Goal: Use online tool/utility: Use online tool/utility

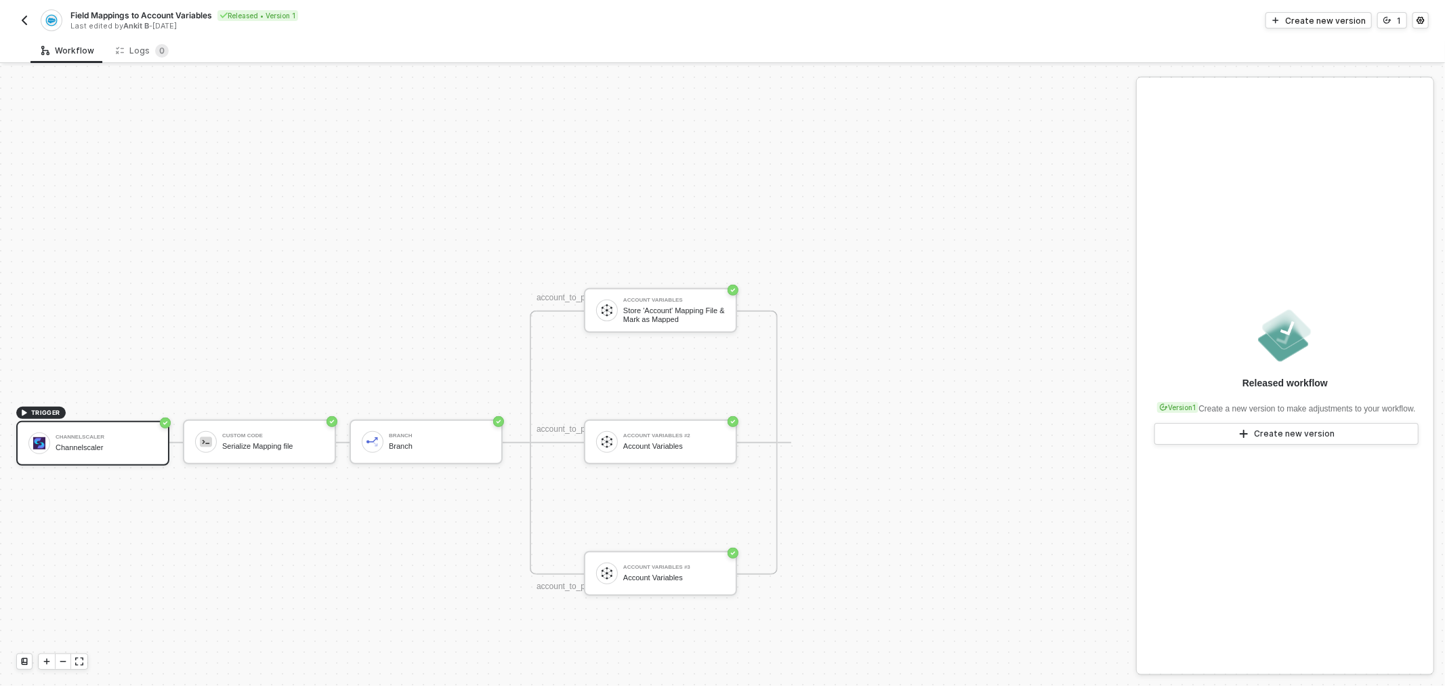
scroll to position [500, 0]
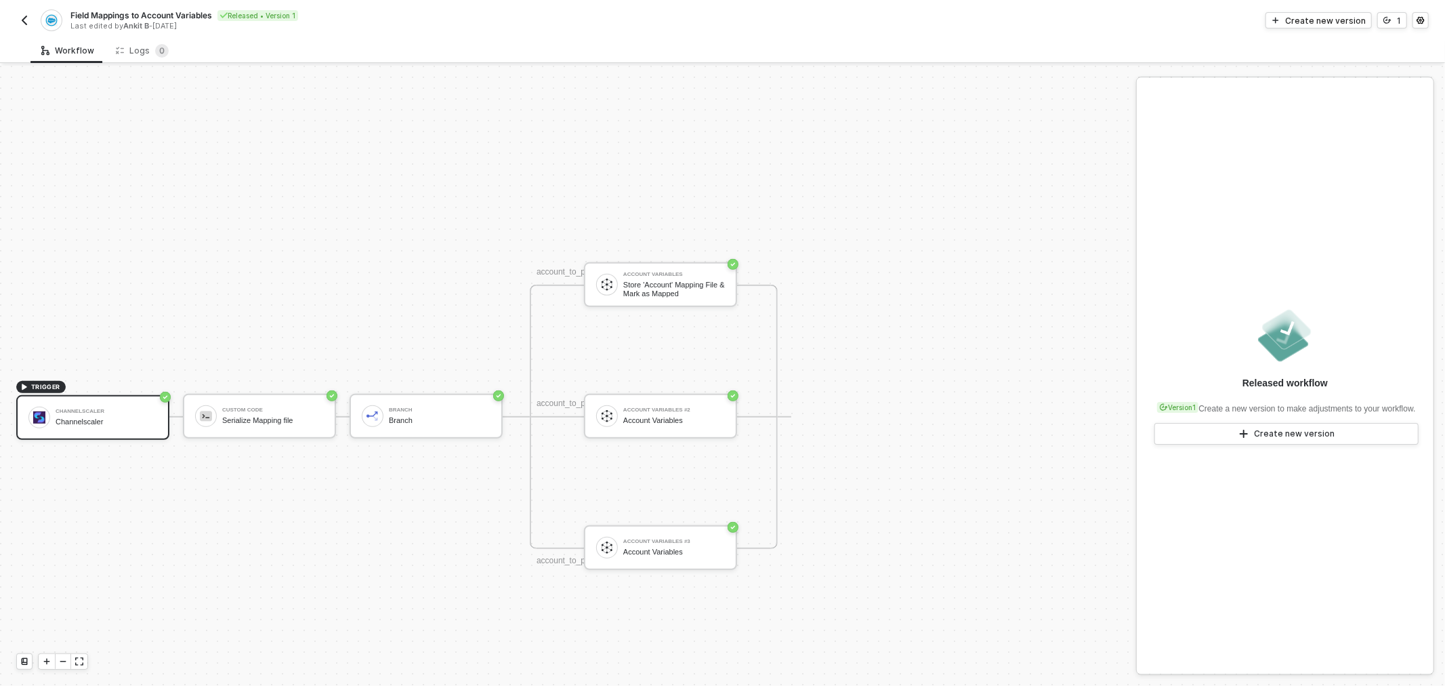
drag, startPoint x: 424, startPoint y: 245, endPoint x: 473, endPoint y: 236, distance: 49.6
click at [30, 32] on div "Field Mappings to Account Variables Released • Version 1 Last edited by Ankit B…" at bounding box center [722, 19] width 1412 height 38
click at [27, 23] on img "button" at bounding box center [24, 20] width 11 height 11
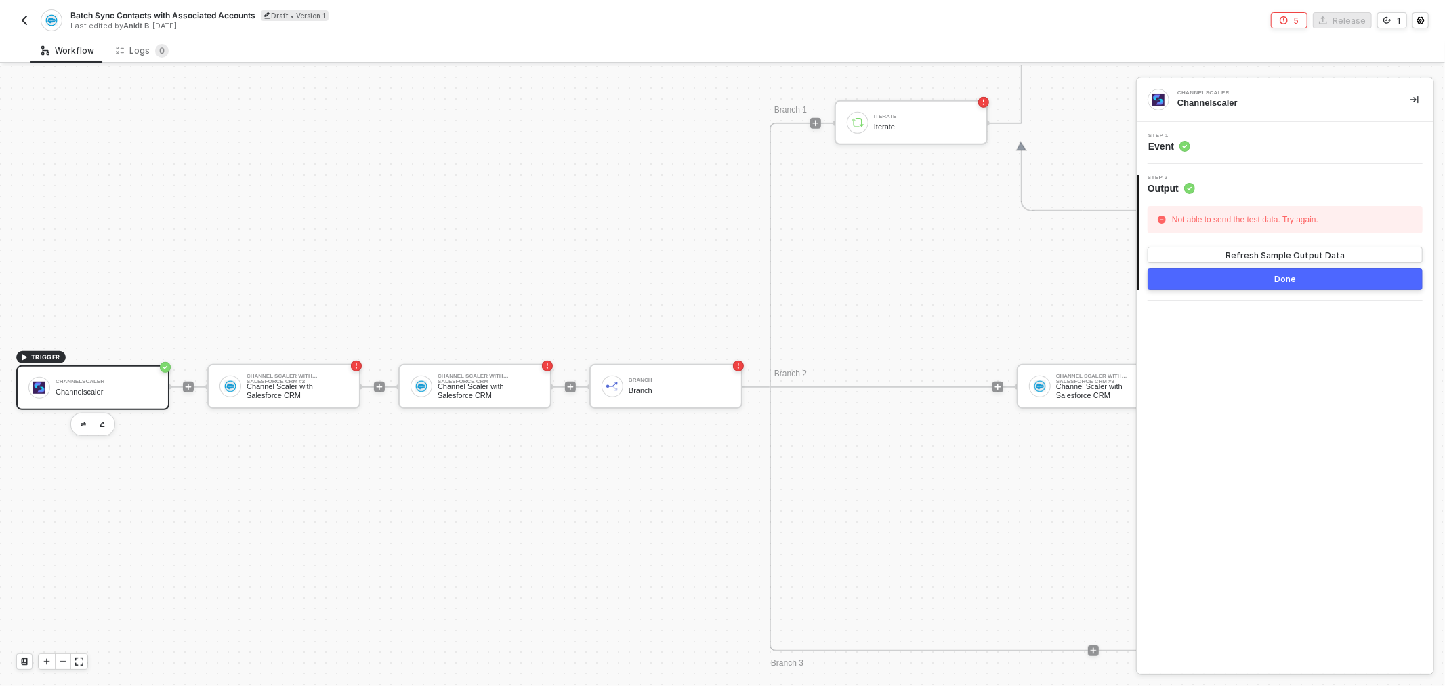
scroll to position [379, 0]
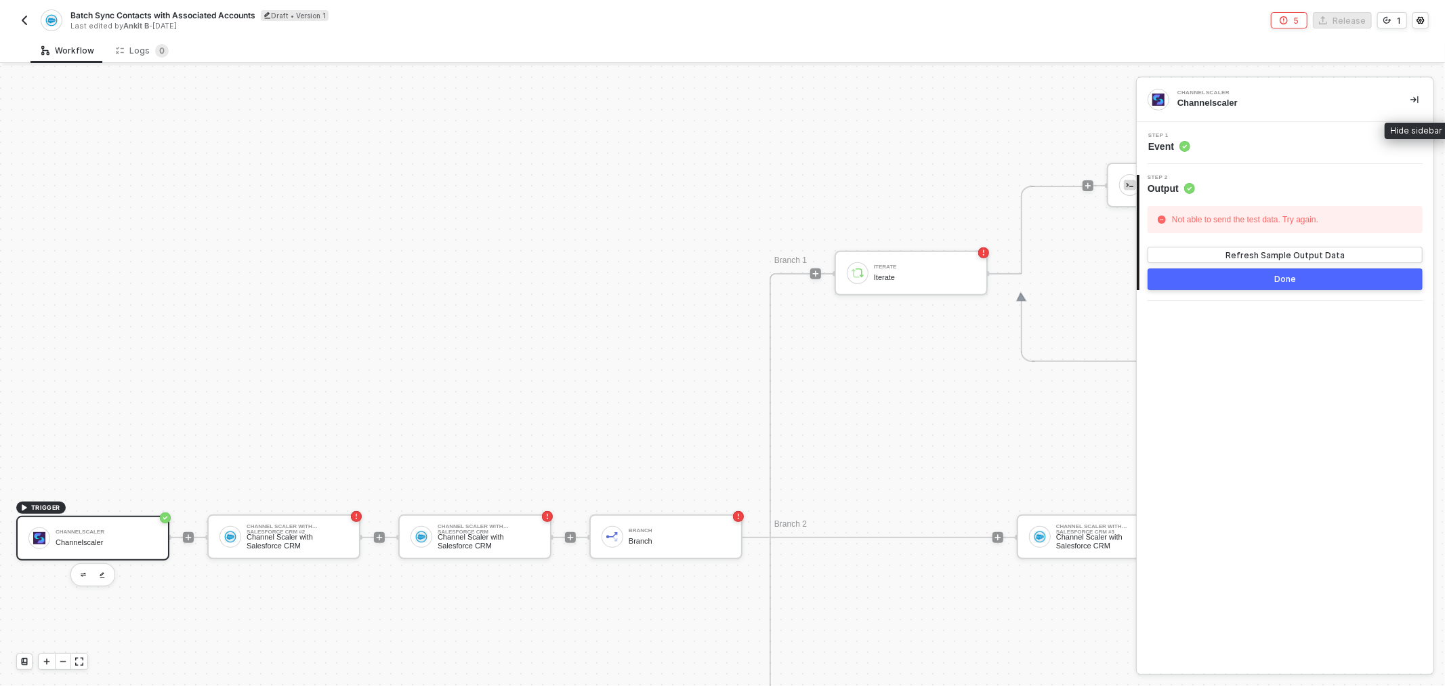
drag, startPoint x: 1418, startPoint y: 95, endPoint x: 1318, endPoint y: 209, distance: 151.7
click at [1416, 96] on icon "icon-collapse-right" at bounding box center [1414, 100] width 8 height 8
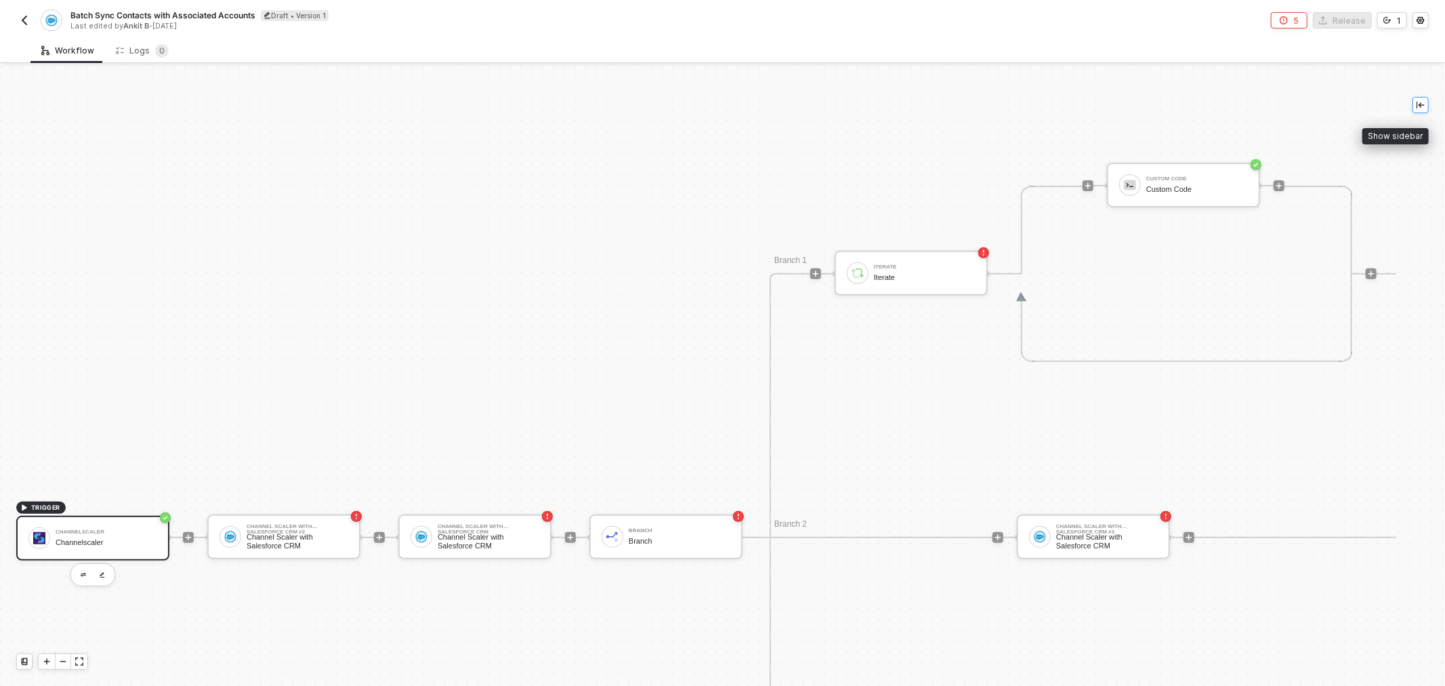
click at [1423, 106] on icon "icon-collapse-left" at bounding box center [1420, 105] width 8 height 8
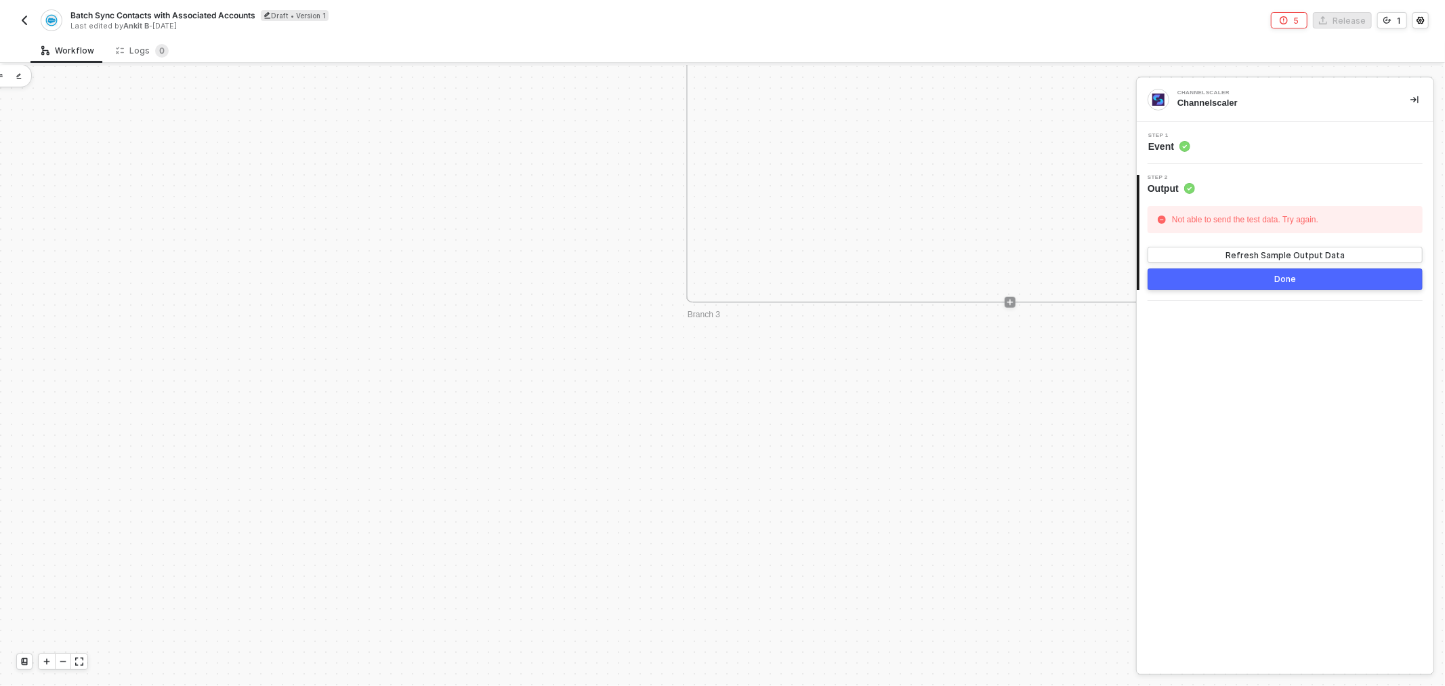
scroll to position [838, 30]
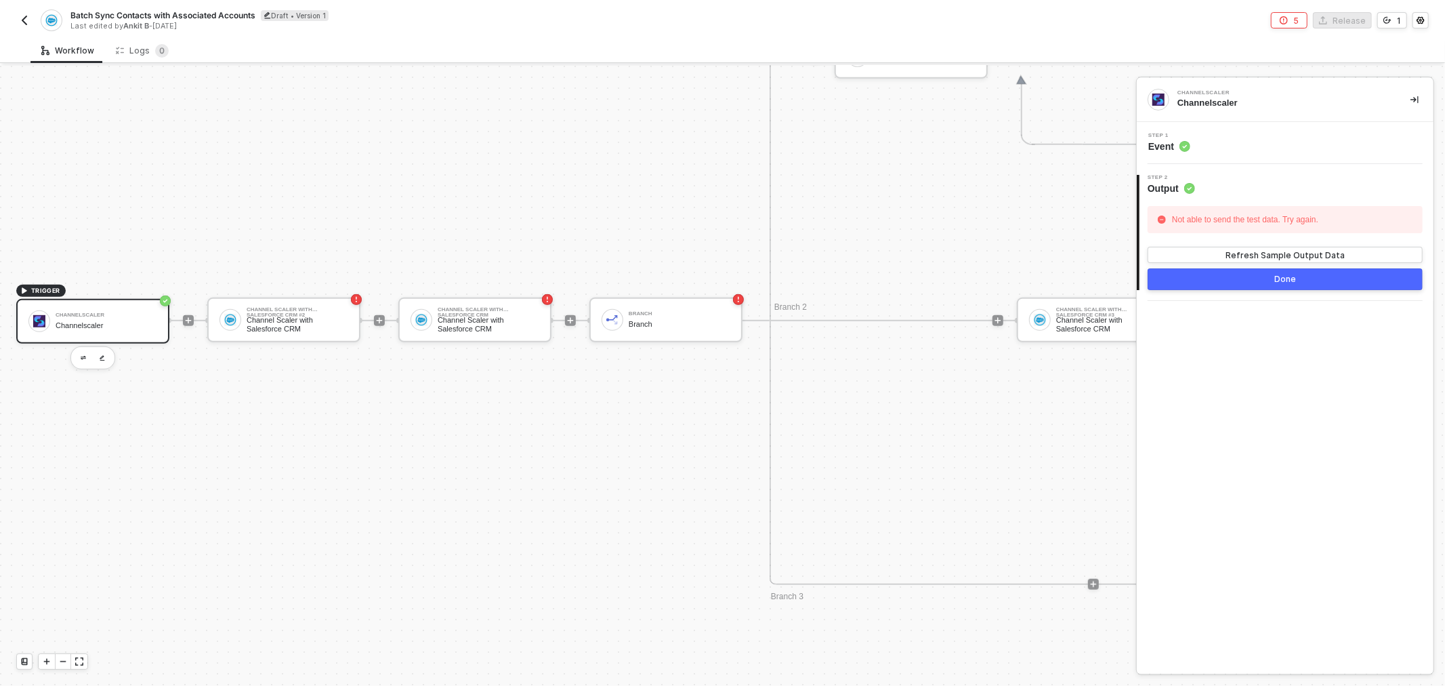
drag, startPoint x: 388, startPoint y: 263, endPoint x: 138, endPoint y: 208, distance: 256.6
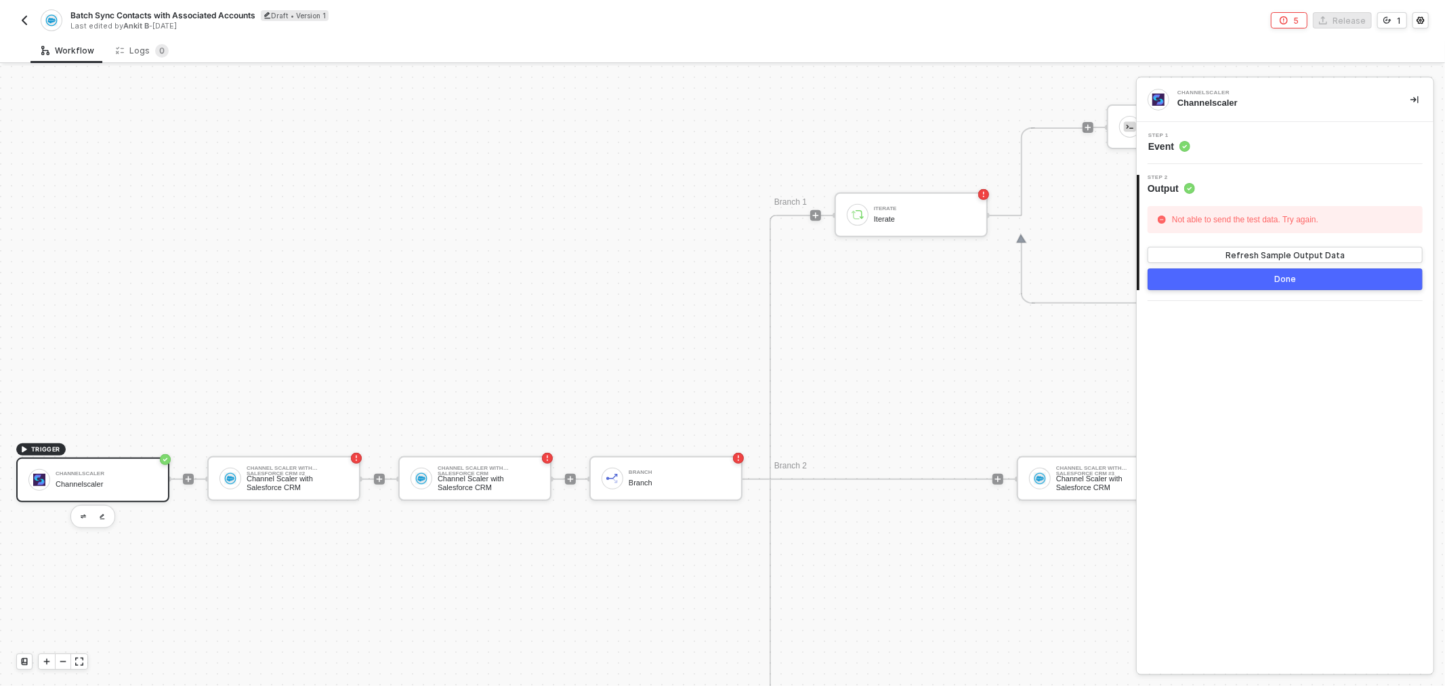
scroll to position [435, 0]
click at [192, 224] on div "TRIGGER Channelscaler Channelscaler Channel Scaler with Salesforce CRM #2 Chann…" at bounding box center [727, 482] width 1455 height 1702
click at [1288, 23] on icon "icon-error-page" at bounding box center [1284, 20] width 8 height 8
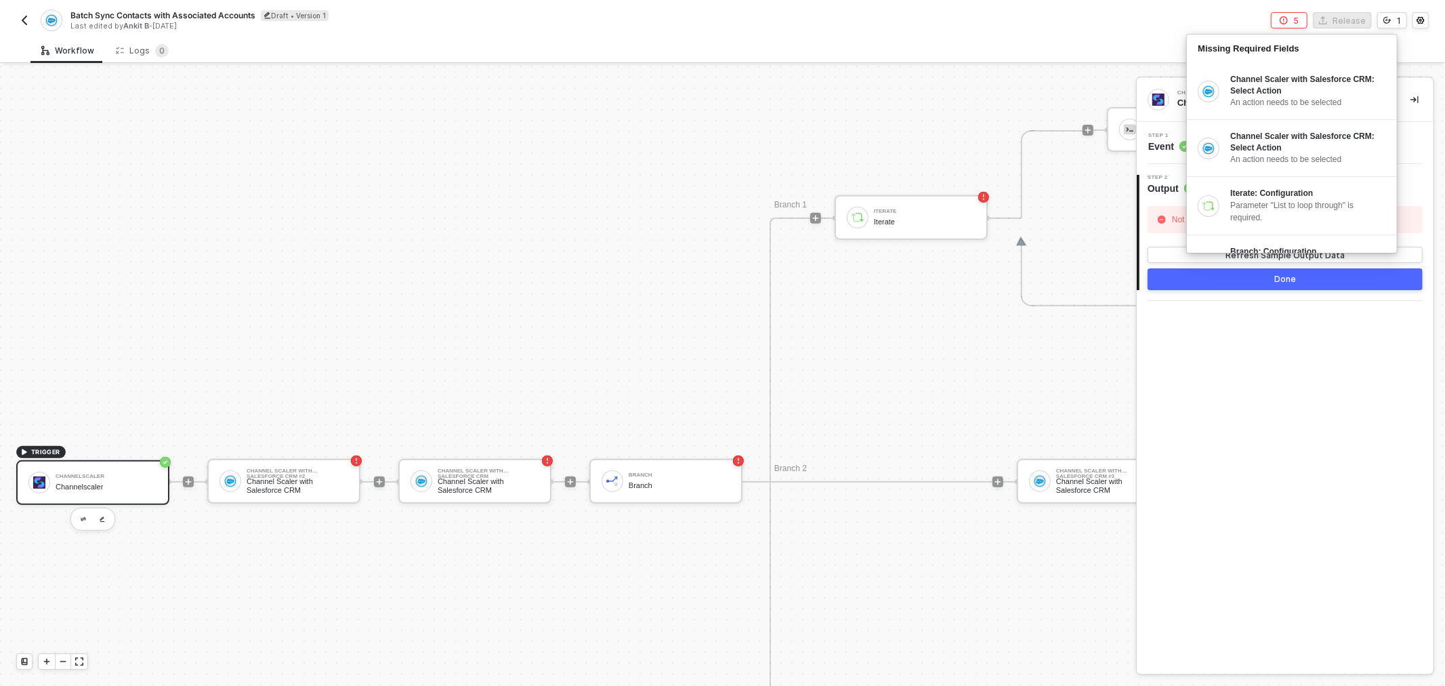
click at [769, 158] on div "TRIGGER Channelscaler Channelscaler Channel Scaler with Salesforce CRM #2 Chann…" at bounding box center [727, 482] width 1455 height 1702
